Goal: Task Accomplishment & Management: Manage account settings

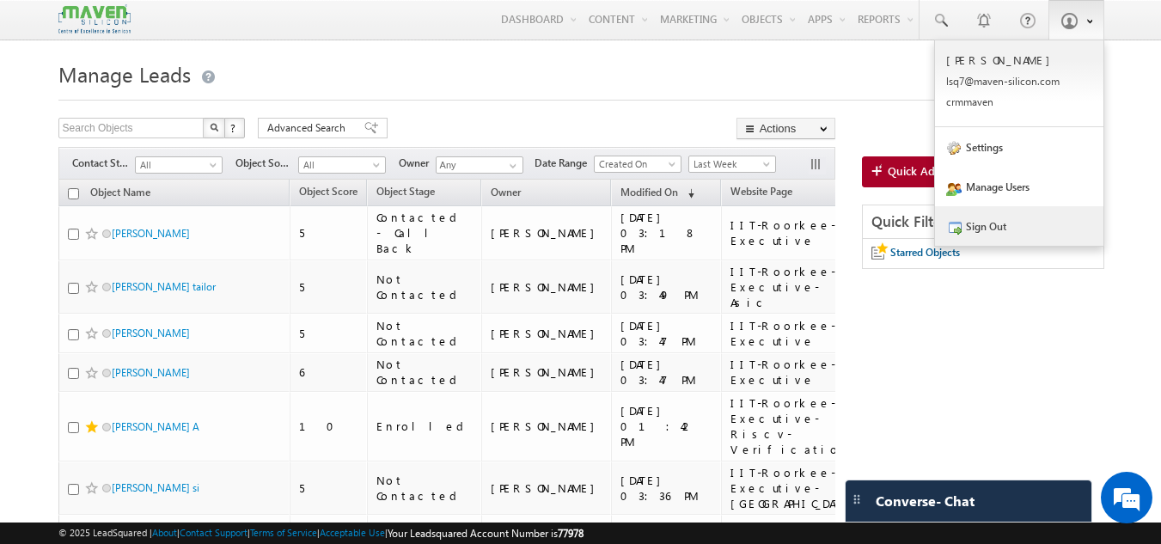
click at [1004, 219] on link "Sign Out" at bounding box center [1019, 226] width 168 height 40
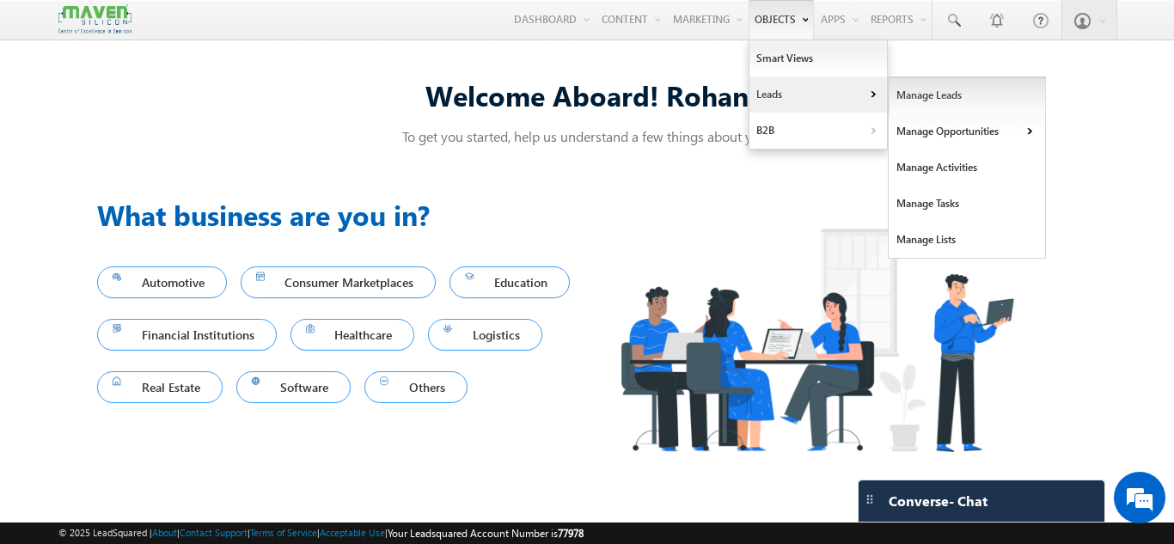
click at [938, 103] on link "Manage Leads" at bounding box center [967, 95] width 157 height 36
